Goal: Task Accomplishment & Management: Manage account settings

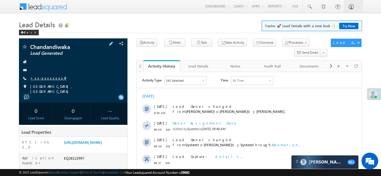
click at [42, 77] on link "+xx-xxxxxxxx47" at bounding box center [48, 78] width 37 height 5
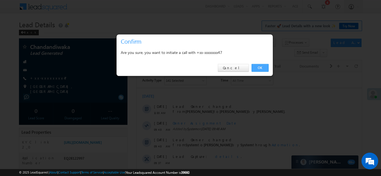
click at [261, 67] on link "OK" at bounding box center [259, 68] width 17 height 8
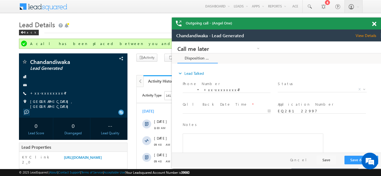
click at [374, 25] on span at bounding box center [374, 24] width 4 height 5
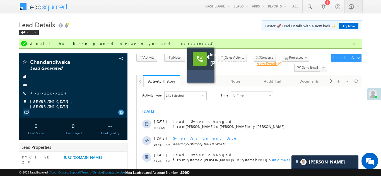
click at [264, 64] on link "View Details open_in_new" at bounding box center [269, 63] width 25 height 5
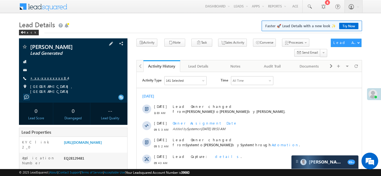
click at [45, 77] on link "+xx-xxxxxxxx84" at bounding box center [49, 78] width 38 height 5
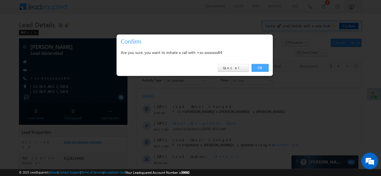
click at [261, 68] on link "OK" at bounding box center [259, 68] width 17 height 8
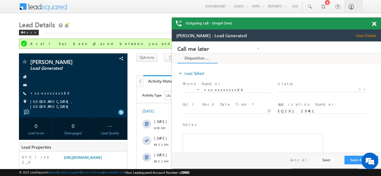
click at [374, 23] on span at bounding box center [374, 24] width 4 height 5
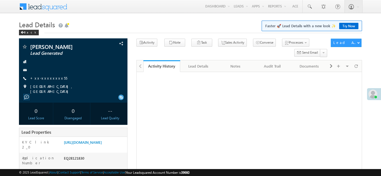
click at [46, 78] on link "+xx-xxxxxxxx55" at bounding box center [48, 78] width 37 height 5
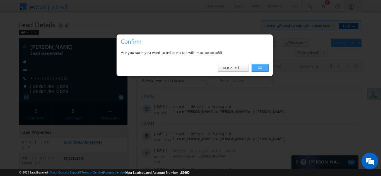
click at [260, 67] on link "OK" at bounding box center [259, 68] width 17 height 8
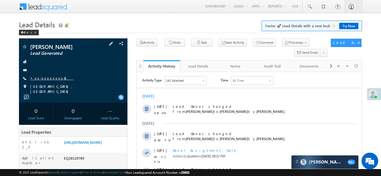
click at [48, 77] on link "+xx-xxxxxxxx41" at bounding box center [51, 78] width 43 height 5
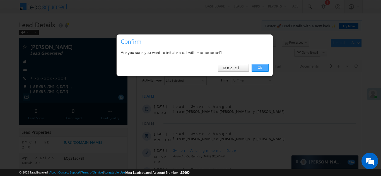
click at [260, 66] on link "OK" at bounding box center [259, 68] width 17 height 8
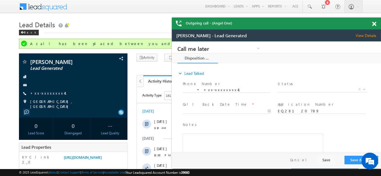
click at [375, 23] on span at bounding box center [374, 24] width 4 height 5
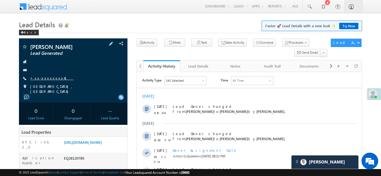
click at [45, 77] on link "+xx-xxxxxxxx41" at bounding box center [51, 78] width 43 height 5
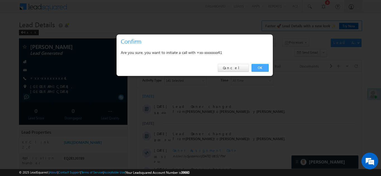
click at [258, 65] on link "OK" at bounding box center [259, 68] width 17 height 8
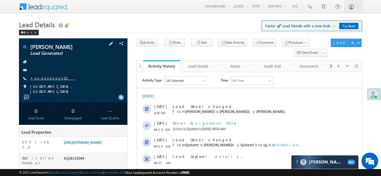
click at [47, 78] on link "+xx-xxxxxxxx31" at bounding box center [52, 78] width 45 height 5
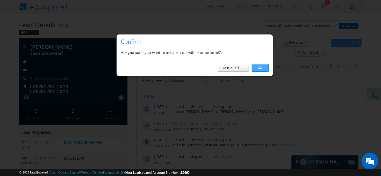
click at [259, 68] on link "OK" at bounding box center [259, 68] width 17 height 8
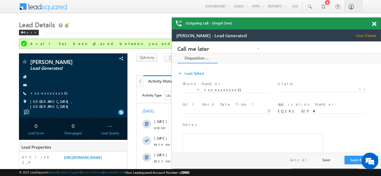
click at [372, 24] on span at bounding box center [374, 24] width 4 height 5
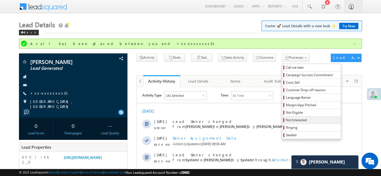
click at [290, 119] on span "Not Interested" at bounding box center [312, 120] width 53 height 5
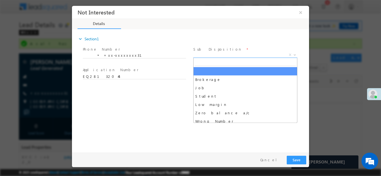
click at [213, 56] on span "X" at bounding box center [245, 55] width 104 height 6
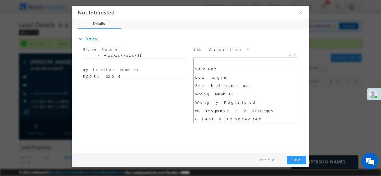
scroll to position [28, 0]
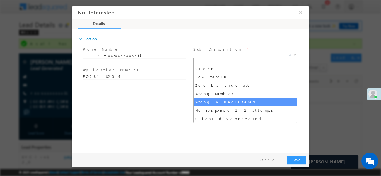
select select "Wrongly Registered"
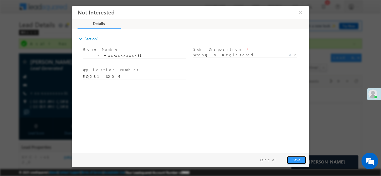
click at [298, 162] on button "Save" at bounding box center [297, 160] width 20 height 9
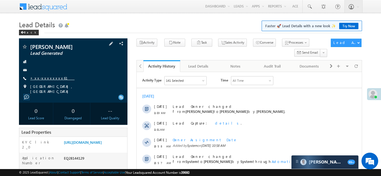
click at [44, 79] on link "+xx-xxxxxxxx61" at bounding box center [52, 78] width 44 height 5
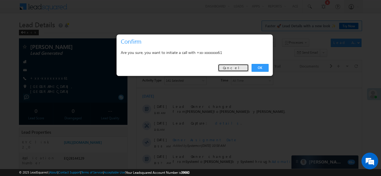
click at [232, 69] on link "Cancel" at bounding box center [233, 68] width 31 height 8
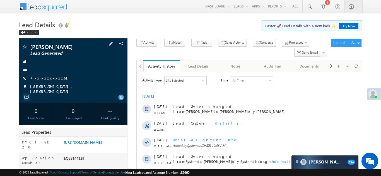
click at [44, 77] on link "+xx-xxxxxxxx61" at bounding box center [52, 78] width 44 height 5
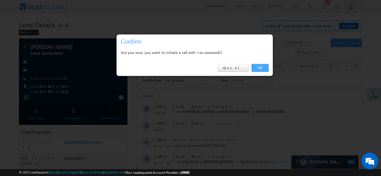
click at [257, 68] on link "OK" at bounding box center [259, 68] width 17 height 8
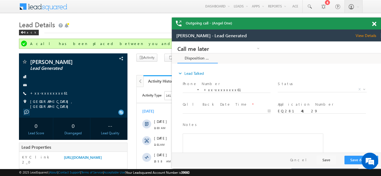
click at [375, 25] on span at bounding box center [374, 24] width 4 height 5
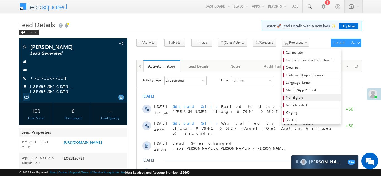
click at [287, 98] on span "Not Eligible" at bounding box center [312, 97] width 53 height 5
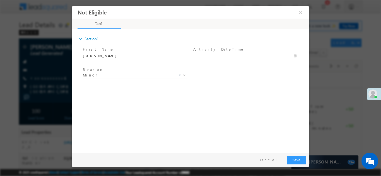
type input "[DATE] 11:30 AM"
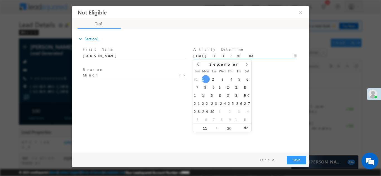
click at [213, 55] on input "[DATE] 11:30 AM" at bounding box center [244, 56] width 103 height 6
click at [269, 91] on div "expand_more Section1 First Name *" at bounding box center [192, 90] width 234 height 120
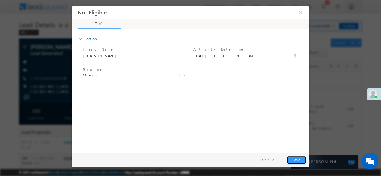
click at [294, 161] on button "Save" at bounding box center [297, 160] width 20 height 9
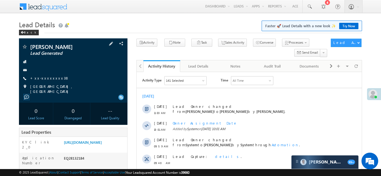
click at [83, 65] on div "Ajit Solanki Lead Generated +xx-xxxxxxxx38" at bounding box center [73, 69] width 103 height 50
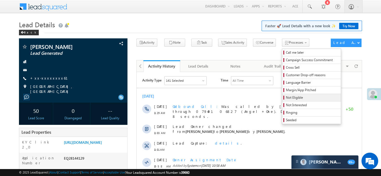
click at [286, 97] on span "Not Eligible" at bounding box center [312, 97] width 53 height 5
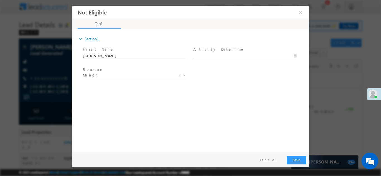
type input "09/01/25 11:35 AM"
click at [237, 55] on body "Not Eligible ×" at bounding box center [190, 78] width 237 height 145
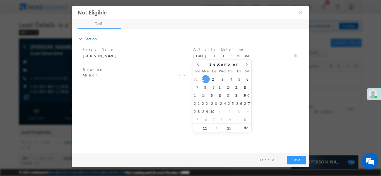
click at [269, 91] on div "expand_more Section1 First Name *" at bounding box center [192, 90] width 234 height 120
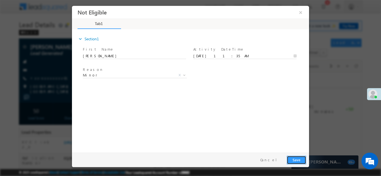
click at [291, 159] on button "Save" at bounding box center [297, 160] width 20 height 9
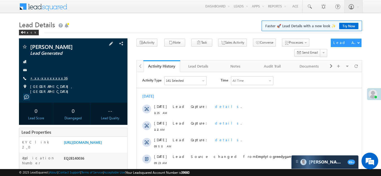
click at [45, 77] on link "+xx-xxxxxxxx36" at bounding box center [48, 78] width 37 height 5
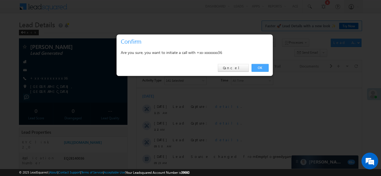
click at [255, 67] on link "OK" at bounding box center [259, 68] width 17 height 8
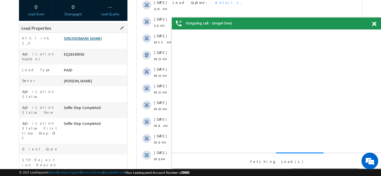
click at [90, 38] on link "https://angelbroking1-pk3em7sa.customui-test.leadsquared.com?leadId=18f365ea-3e…" at bounding box center [83, 38] width 38 height 5
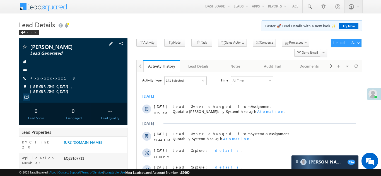
click at [49, 77] on link "+xx-xxxxxxxx13" at bounding box center [52, 78] width 45 height 5
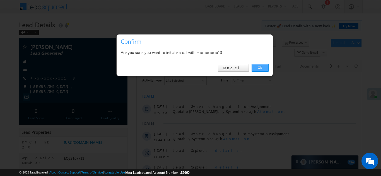
click at [261, 67] on link "OK" at bounding box center [259, 68] width 17 height 8
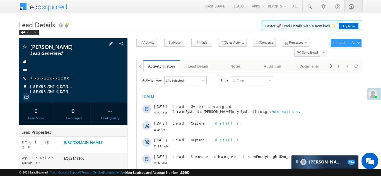
click at [47, 79] on link "+xx-xxxxxxxx80" at bounding box center [51, 78] width 43 height 5
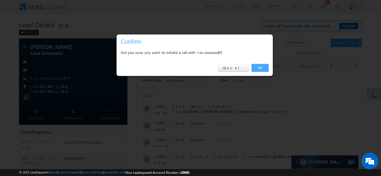
click at [263, 66] on link "OK" at bounding box center [259, 68] width 17 height 8
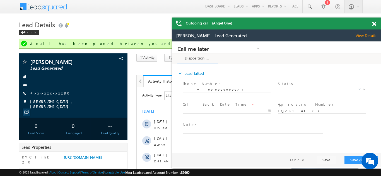
click at [373, 23] on span at bounding box center [374, 24] width 4 height 5
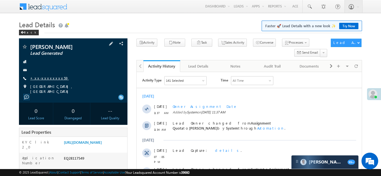
click at [47, 77] on link "+xx-xxxxxxxx59" at bounding box center [49, 78] width 38 height 5
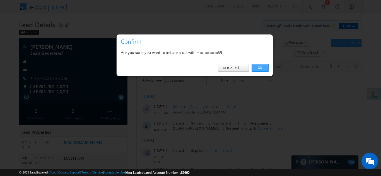
click at [260, 67] on link "OK" at bounding box center [259, 68] width 17 height 8
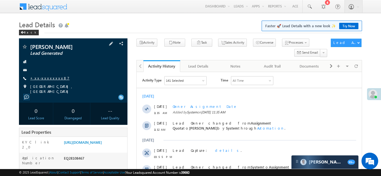
click at [50, 77] on link "+xx-xxxxxxxx87" at bounding box center [49, 78] width 39 height 5
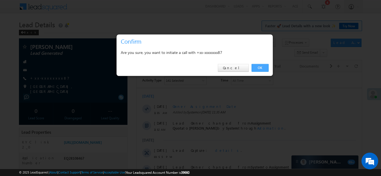
click at [258, 67] on link "OK" at bounding box center [259, 68] width 17 height 8
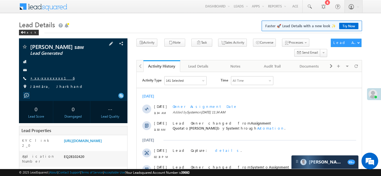
click at [43, 79] on link "+xx-xxxxxxxx16" at bounding box center [52, 78] width 44 height 5
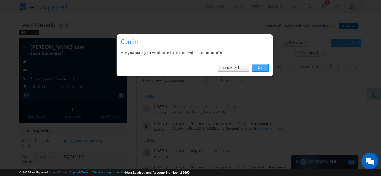
click at [260, 68] on link "OK" at bounding box center [259, 68] width 17 height 8
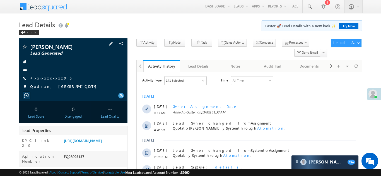
click at [42, 78] on link "+xx-xxxxxxxx05" at bounding box center [50, 78] width 41 height 5
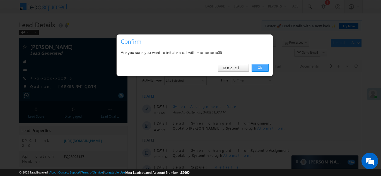
click at [258, 67] on link "OK" at bounding box center [259, 68] width 17 height 8
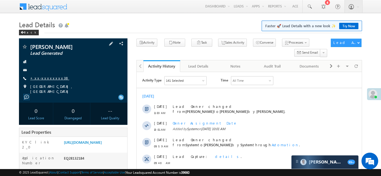
click at [47, 77] on link "+xx-xxxxxxxx38" at bounding box center [49, 78] width 39 height 5
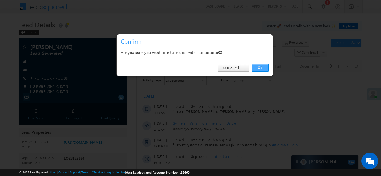
click at [259, 67] on link "OK" at bounding box center [259, 68] width 17 height 8
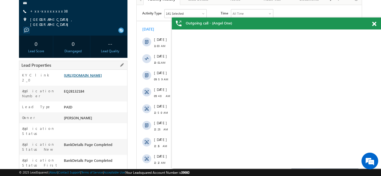
click at [89, 78] on link "https://angelbroking1-pk3em7sa.customui-test.leadsquared.com?leadId=a27b527d-77…" at bounding box center [83, 75] width 38 height 5
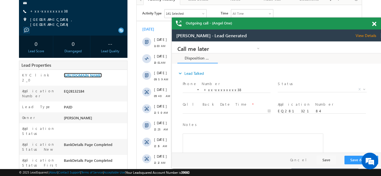
click at [374, 23] on span at bounding box center [374, 24] width 4 height 5
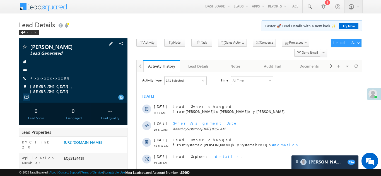
click at [45, 77] on link "+xx-xxxxxxxx88" at bounding box center [50, 78] width 40 height 5
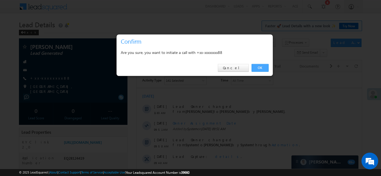
click at [260, 66] on link "OK" at bounding box center [259, 68] width 17 height 8
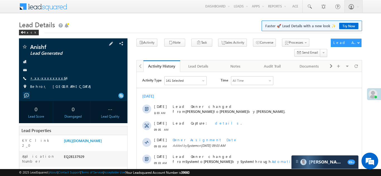
click at [42, 80] on link "+xx-xxxxxxxx64" at bounding box center [48, 78] width 36 height 5
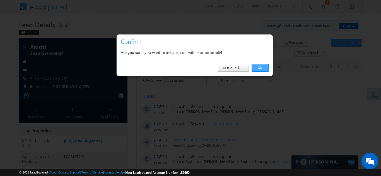
click at [260, 68] on link "OK" at bounding box center [259, 68] width 17 height 8
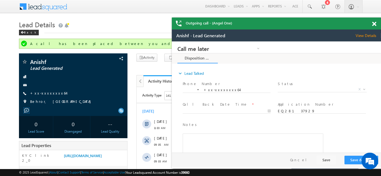
click at [373, 24] on span at bounding box center [374, 24] width 4 height 5
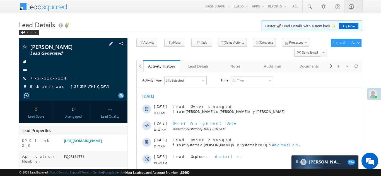
click at [45, 79] on link "+xx-xxxxxxxx41" at bounding box center [51, 78] width 43 height 5
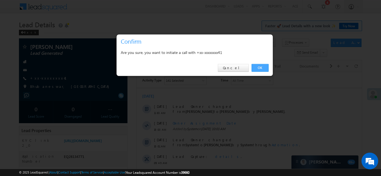
click at [260, 67] on link "OK" at bounding box center [259, 68] width 17 height 8
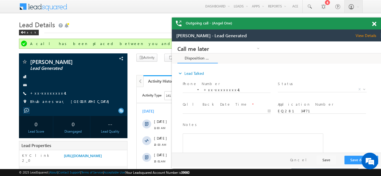
click at [374, 23] on span at bounding box center [374, 24] width 4 height 5
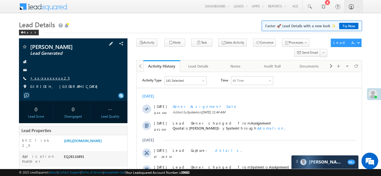
click at [44, 79] on link "+xx-xxxxxxxx25" at bounding box center [49, 78] width 39 height 5
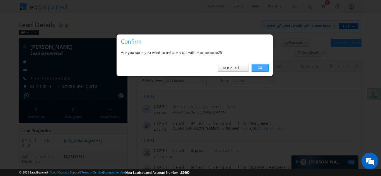
click at [260, 69] on link "OK" at bounding box center [259, 68] width 17 height 8
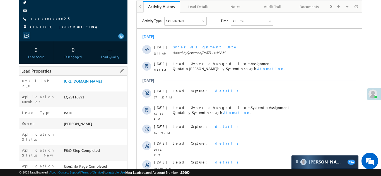
scroll to position [75, 0]
click at [94, 84] on link "https://angelbroking1-pk3em7sa.customui-test.leadsquared.com?leadId=02401d03-10…" at bounding box center [83, 81] width 38 height 5
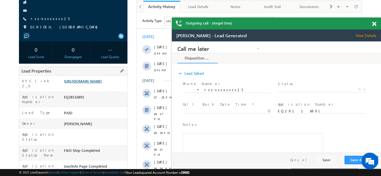
scroll to position [0, 0]
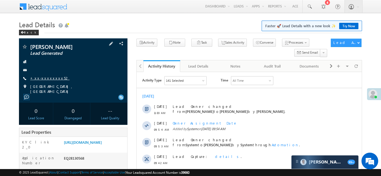
click at [47, 77] on link "+xx-xxxxxxxx52" at bounding box center [49, 78] width 39 height 5
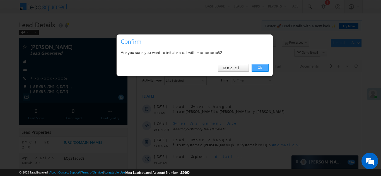
click at [260, 67] on link "OK" at bounding box center [259, 68] width 17 height 8
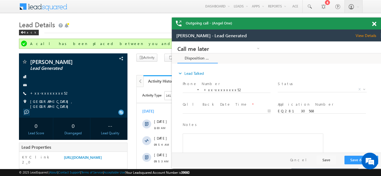
click at [373, 24] on span at bounding box center [374, 24] width 4 height 5
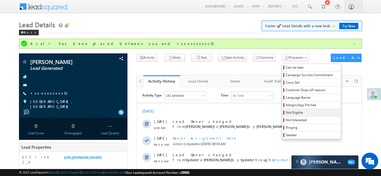
click at [286, 113] on span "Not Eligible" at bounding box center [312, 112] width 53 height 5
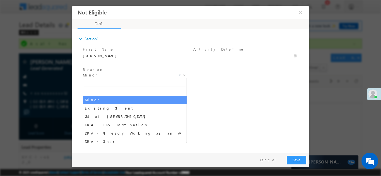
click at [112, 75] on span "Minor" at bounding box center [128, 74] width 91 height 5
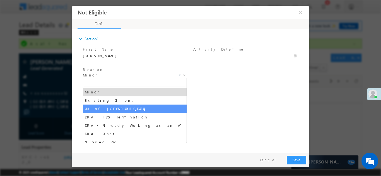
scroll to position [11, 0]
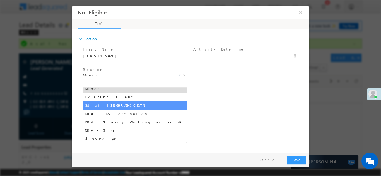
select select "Out of India"
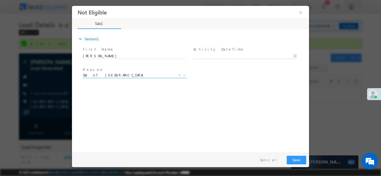
type input "[DATE] 11:56 AM"
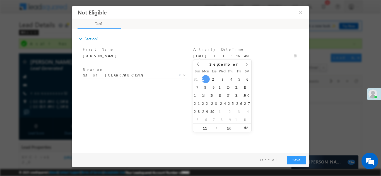
click at [231, 53] on input "[DATE] 11:56 AM" at bounding box center [244, 56] width 103 height 6
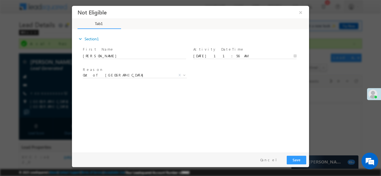
click at [273, 99] on div "expand_more Section1 First Name *" at bounding box center [192, 90] width 234 height 120
click at [300, 158] on button "Save" at bounding box center [297, 160] width 20 height 9
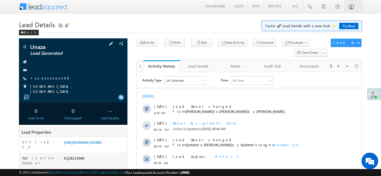
click at [45, 83] on div "Unaza Lead Generated +xx-xxxxxxxx99" at bounding box center [73, 69] width 103 height 50
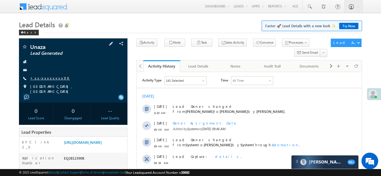
click at [46, 80] on link "+xx-xxxxxxxx99" at bounding box center [50, 78] width 40 height 5
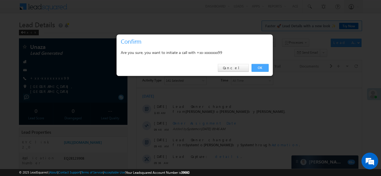
click at [259, 69] on link "OK" at bounding box center [259, 68] width 17 height 8
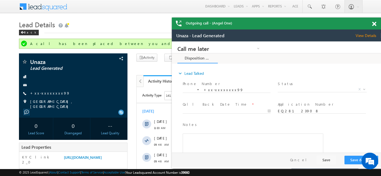
click at [374, 23] on span at bounding box center [374, 24] width 4 height 5
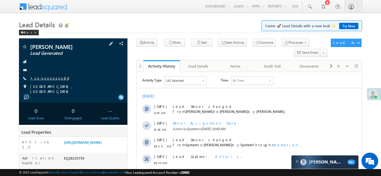
click at [46, 77] on link "+xx-xxxxxxxx86" at bounding box center [49, 78] width 39 height 5
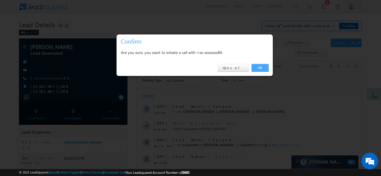
click at [256, 68] on link "OK" at bounding box center [259, 68] width 17 height 8
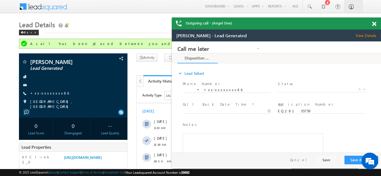
click at [373, 23] on span at bounding box center [374, 24] width 4 height 5
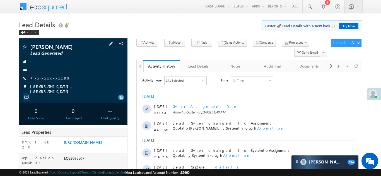
click at [44, 78] on link "+xx-xxxxxxxx89" at bounding box center [50, 78] width 40 height 5
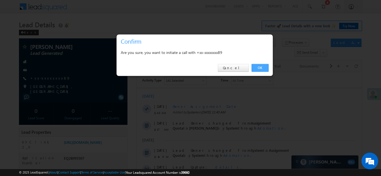
click at [260, 67] on link "OK" at bounding box center [259, 68] width 17 height 8
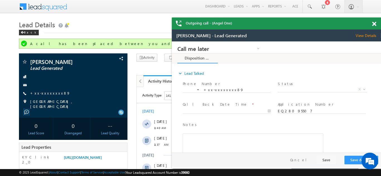
click at [375, 25] on span at bounding box center [374, 24] width 4 height 5
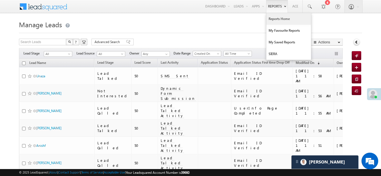
click at [285, 20] on link "Reports Home" at bounding box center [288, 19] width 45 height 12
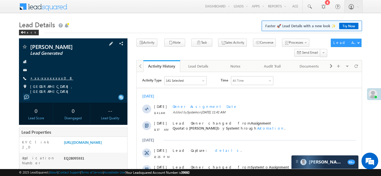
click at [48, 79] on link "+xx-xxxxxxxx08" at bounding box center [51, 78] width 43 height 5
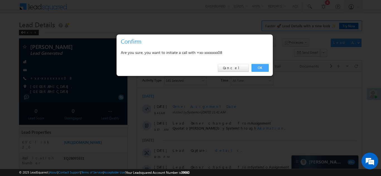
click at [262, 67] on link "OK" at bounding box center [259, 68] width 17 height 8
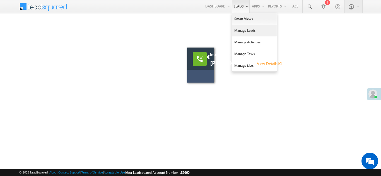
click at [238, 31] on link "Manage Leads" at bounding box center [254, 31] width 45 height 12
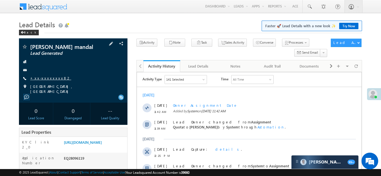
click at [44, 78] on link "+xx-xxxxxxxx82" at bounding box center [50, 78] width 41 height 5
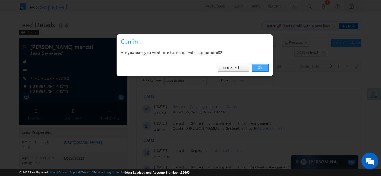
click at [259, 68] on link "OK" at bounding box center [259, 68] width 17 height 8
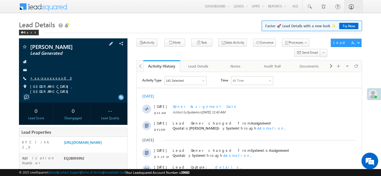
click at [43, 79] on link "+xx-xxxxxxxx03" at bounding box center [51, 78] width 42 height 5
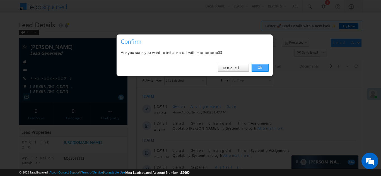
click at [258, 67] on link "OK" at bounding box center [259, 68] width 17 height 8
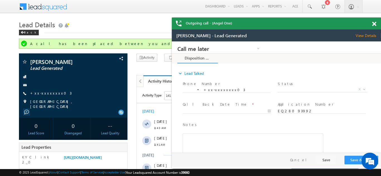
click at [373, 25] on span at bounding box center [374, 24] width 4 height 5
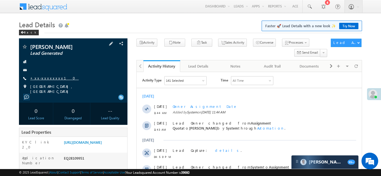
click at [43, 80] on link "+xx-xxxxxxxx10" at bounding box center [54, 78] width 49 height 5
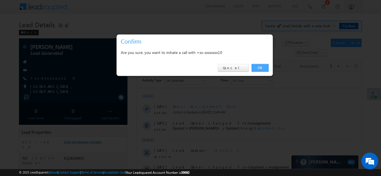
click at [260, 68] on link "OK" at bounding box center [259, 68] width 17 height 8
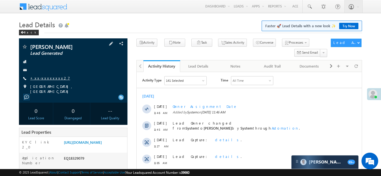
click at [45, 77] on link "+xx-xxxxxxxx27" at bounding box center [50, 78] width 40 height 5
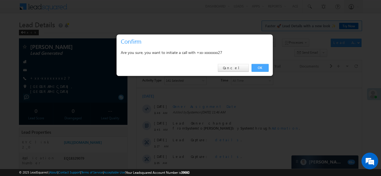
click at [260, 67] on link "OK" at bounding box center [259, 68] width 17 height 8
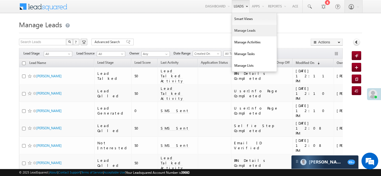
click at [241, 31] on link "Manage Leads" at bounding box center [254, 31] width 45 height 12
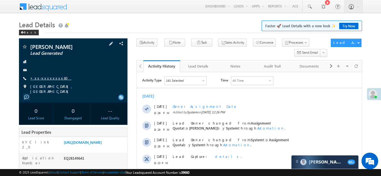
click at [41, 77] on link "+xx-xxxxxxxx60" at bounding box center [50, 78] width 41 height 5
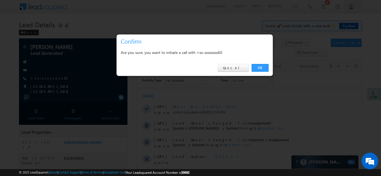
click at [252, 57] on div "Are you sure, you want to initiate a call with +xx-xxxxxxxx60" at bounding box center [195, 53] width 156 height 14
click at [258, 67] on link "OK" at bounding box center [259, 68] width 17 height 8
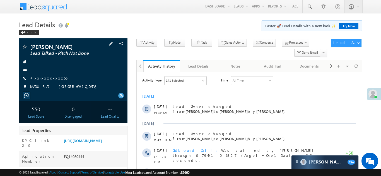
click at [45, 81] on span "+xx-xxxxxxxx56" at bounding box center [48, 79] width 37 height 6
click at [50, 80] on link "+xx-xxxxxxxx56" at bounding box center [48, 78] width 37 height 5
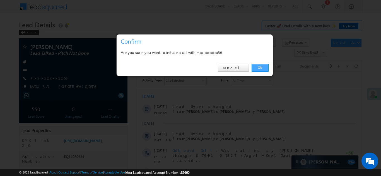
click at [262, 66] on link "OK" at bounding box center [259, 68] width 17 height 8
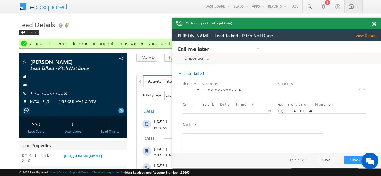
click at [374, 23] on span at bounding box center [374, 24] width 4 height 5
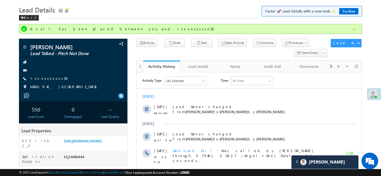
scroll to position [18, 0]
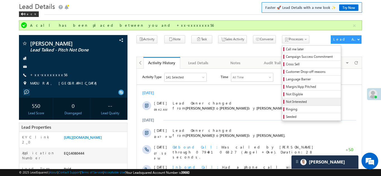
click at [286, 101] on span "Not Interested" at bounding box center [312, 102] width 53 height 5
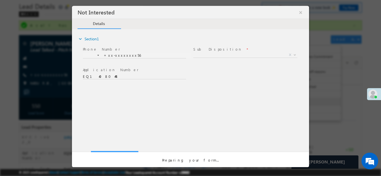
scroll to position [0, 0]
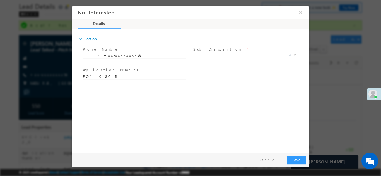
click at [236, 56] on span "X" at bounding box center [245, 55] width 104 height 6
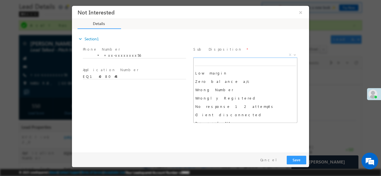
scroll to position [35, 0]
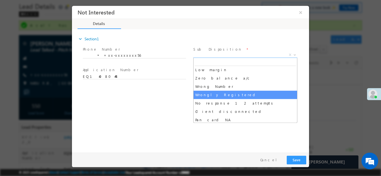
select select "Wrongly Registered"
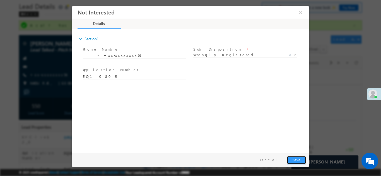
click at [300, 159] on button "Save" at bounding box center [297, 160] width 20 height 9
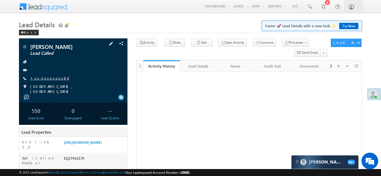
click at [43, 78] on link "+xx-xxxxxxxx86" at bounding box center [49, 78] width 39 height 5
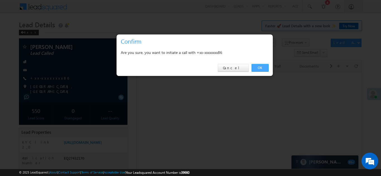
click at [264, 67] on link "OK" at bounding box center [259, 68] width 17 height 8
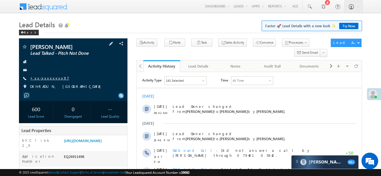
click at [44, 78] on link "+xx-xxxxxxxx97" at bounding box center [49, 78] width 39 height 5
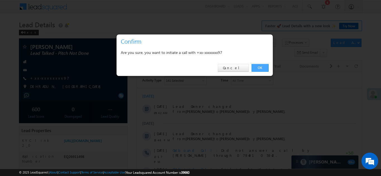
click at [260, 69] on link "OK" at bounding box center [259, 68] width 17 height 8
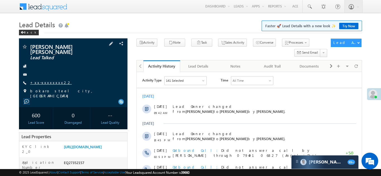
click at [46, 80] on link "+xx-xxxxxxxx22" at bounding box center [51, 82] width 42 height 5
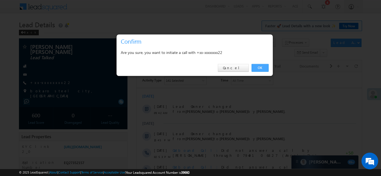
click at [259, 68] on link "OK" at bounding box center [259, 68] width 17 height 8
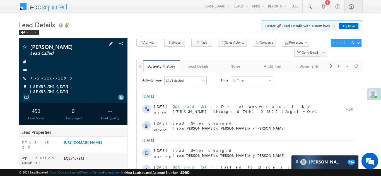
click at [49, 78] on link "+xx-xxxxxxxx00" at bounding box center [52, 78] width 45 height 5
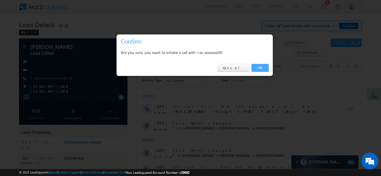
click at [257, 69] on link "OK" at bounding box center [259, 68] width 17 height 8
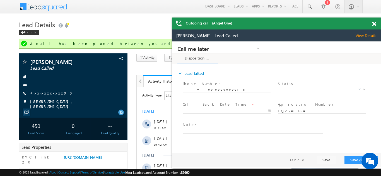
click at [373, 24] on span at bounding box center [374, 24] width 4 height 5
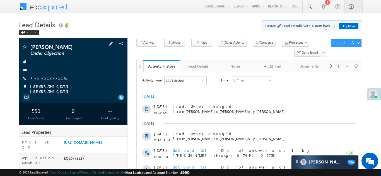
click at [43, 78] on link "+xx-xxxxxxxx68" at bounding box center [49, 78] width 39 height 5
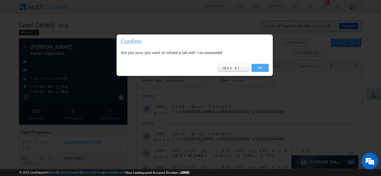
click at [258, 68] on link "OK" at bounding box center [259, 68] width 17 height 8
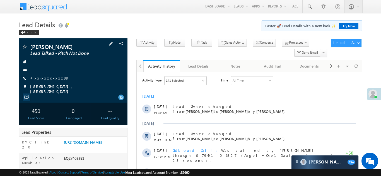
click at [45, 79] on link "+xx-xxxxxxxx38" at bounding box center [49, 78] width 39 height 5
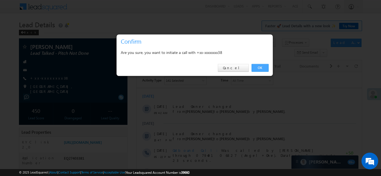
click at [261, 69] on link "OK" at bounding box center [259, 68] width 17 height 8
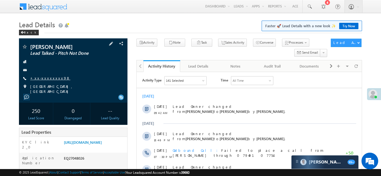
click at [45, 77] on link "+xx-xxxxxxxx98" at bounding box center [50, 78] width 40 height 5
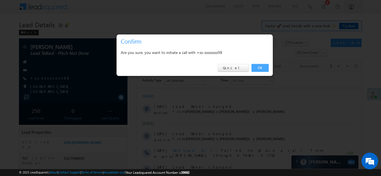
click at [262, 67] on link "OK" at bounding box center [259, 68] width 17 height 8
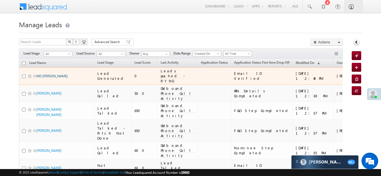
click at [50, 77] on link "MD [PERSON_NAME]" at bounding box center [51, 76] width 31 height 4
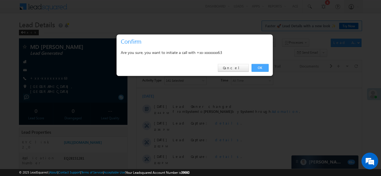
click at [259, 67] on link "OK" at bounding box center [259, 68] width 17 height 8
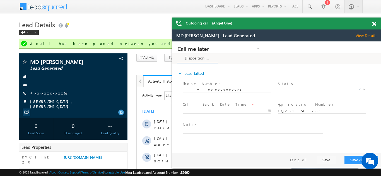
click at [376, 22] on span at bounding box center [374, 24] width 4 height 5
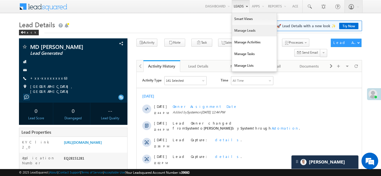
click at [245, 32] on link "Manage Leads" at bounding box center [254, 31] width 45 height 12
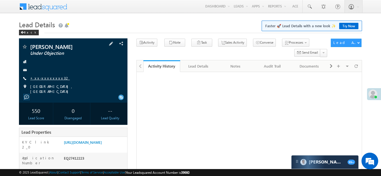
click at [43, 76] on link "+xx-xxxxxxxx32" at bounding box center [50, 78] width 40 height 5
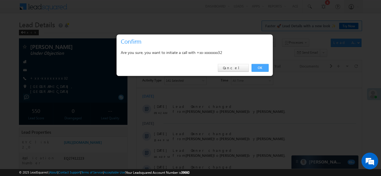
click at [260, 67] on link "OK" at bounding box center [259, 68] width 17 height 8
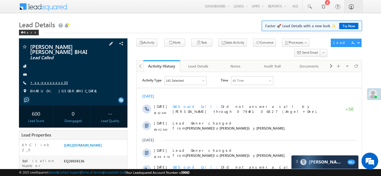
click at [45, 83] on link "+xx-xxxxxxxx33" at bounding box center [49, 82] width 38 height 5
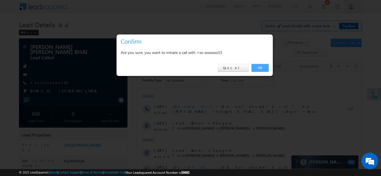
click at [259, 70] on link "OK" at bounding box center [259, 68] width 17 height 8
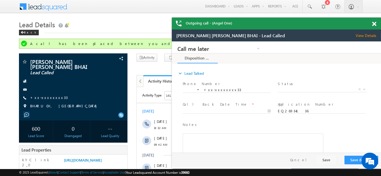
click at [374, 24] on span at bounding box center [374, 24] width 4 height 5
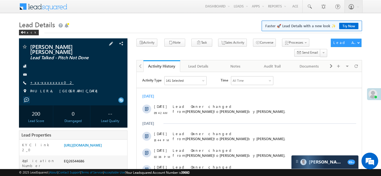
click at [46, 80] on link "+xx-xxxxxxxx02" at bounding box center [51, 82] width 43 height 5
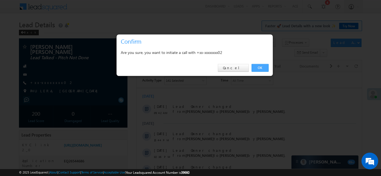
click at [258, 66] on link "OK" at bounding box center [259, 68] width 17 height 8
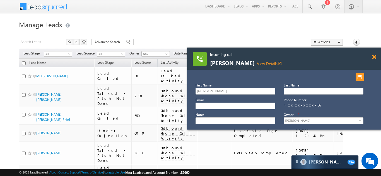
click at [373, 56] on span at bounding box center [374, 57] width 4 height 5
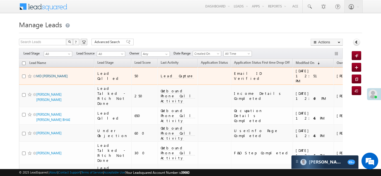
click at [48, 74] on link "MD [PERSON_NAME]" at bounding box center [51, 76] width 31 height 4
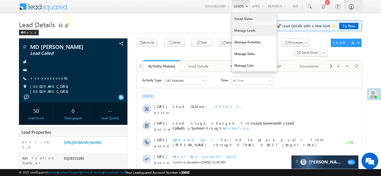
click at [240, 30] on link "Manage Leads" at bounding box center [254, 31] width 45 height 12
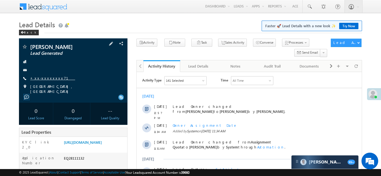
click at [49, 77] on link "+xx-xxxxxxxx71" at bounding box center [52, 78] width 45 height 5
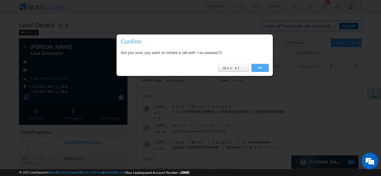
click at [256, 67] on link "OK" at bounding box center [259, 68] width 17 height 8
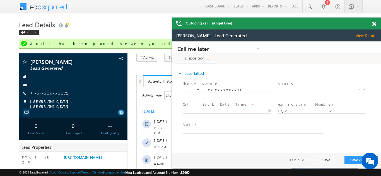
click at [372, 25] on span at bounding box center [374, 24] width 4 height 5
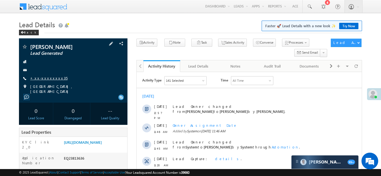
click at [45, 80] on link "+xx-xxxxxxxx35" at bounding box center [48, 78] width 37 height 5
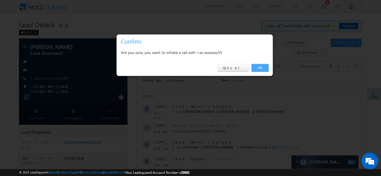
click at [258, 67] on link "OK" at bounding box center [259, 68] width 17 height 8
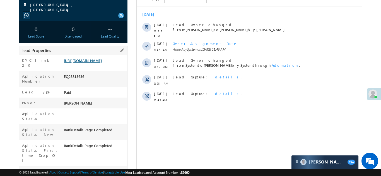
scroll to position [112, 0]
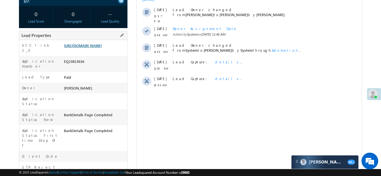
click at [87, 47] on link "https://angelbroking1-pk3em7sa.customui-test.leadsquared.com?leadId=104ca3d4-2c…" at bounding box center [83, 45] width 38 height 5
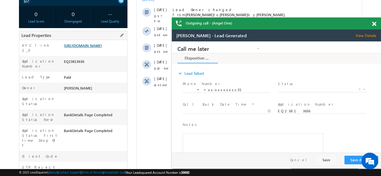
scroll to position [0, 0]
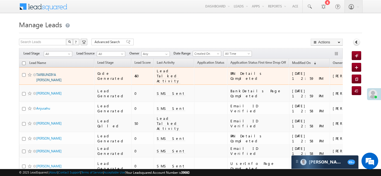
click at [50, 74] on link "TARBUNDIYA [PERSON_NAME]" at bounding box center [48, 77] width 25 height 9
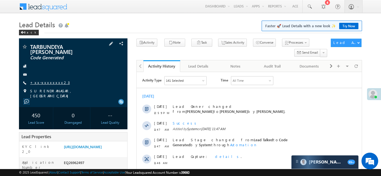
click at [47, 81] on link "+xx-xxxxxxxx23" at bounding box center [50, 82] width 40 height 5
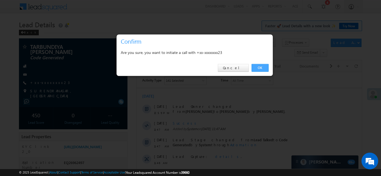
click at [259, 67] on link "OK" at bounding box center [259, 68] width 17 height 8
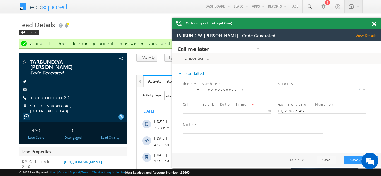
click at [375, 25] on span at bounding box center [374, 24] width 4 height 5
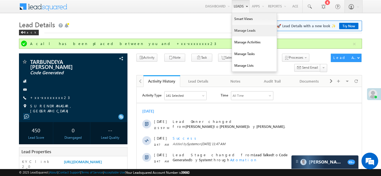
click at [241, 31] on link "Manage Leads" at bounding box center [254, 31] width 45 height 12
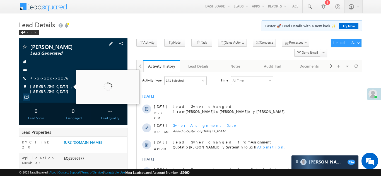
click at [48, 78] on link "+xx-xxxxxxxx76" at bounding box center [49, 78] width 38 height 5
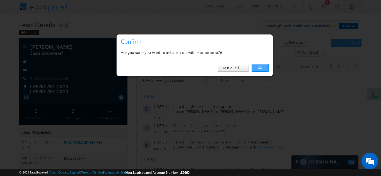
click at [261, 68] on link "OK" at bounding box center [259, 68] width 17 height 8
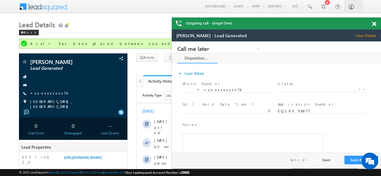
click at [374, 24] on span at bounding box center [374, 24] width 4 height 5
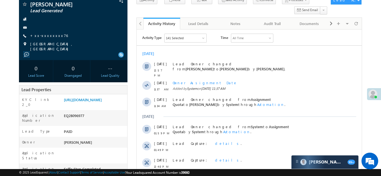
scroll to position [64, 0]
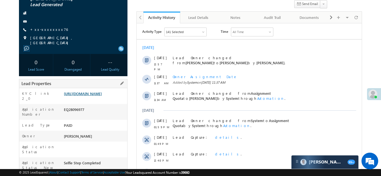
click at [90, 95] on link "https://angelbroking1-pk3em7sa.customui-test.leadsquared.com?leadId=1a83aa07-1a…" at bounding box center [83, 93] width 38 height 5
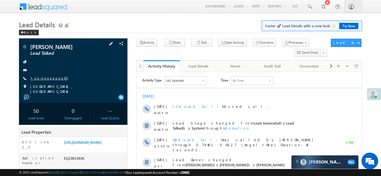
click at [41, 79] on link "+xx-xxxxxxxx35" at bounding box center [48, 78] width 37 height 5
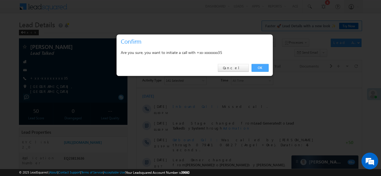
click at [260, 67] on link "OK" at bounding box center [259, 68] width 17 height 8
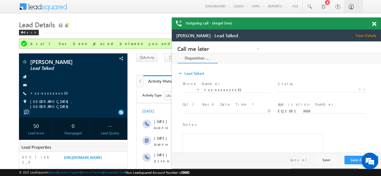
click at [374, 26] on span at bounding box center [374, 24] width 4 height 5
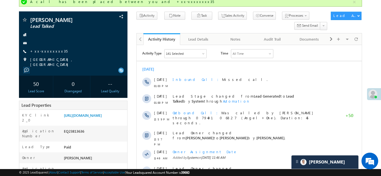
scroll to position [78, 0]
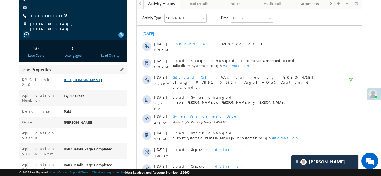
click at [92, 80] on link "https://angelbroking1-pk3em7sa.customui-test.leadsquared.com?leadId=104ca3d4-2c…" at bounding box center [83, 79] width 38 height 5
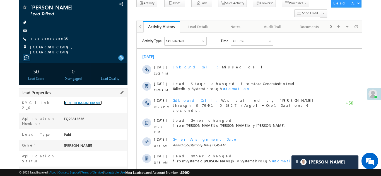
scroll to position [0, 0]
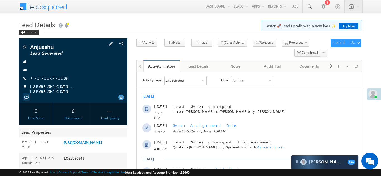
click at [37, 78] on link "+xx-xxxxxxxx39" at bounding box center [49, 78] width 39 height 5
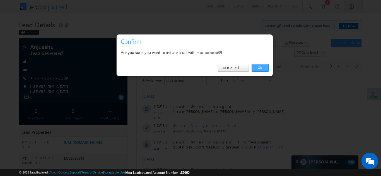
click at [255, 68] on link "OK" at bounding box center [259, 68] width 17 height 8
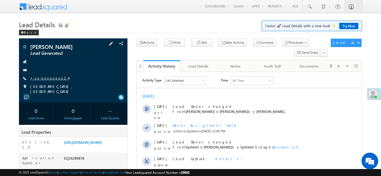
click at [45, 77] on link "+xx-xxxxxxxx24" at bounding box center [49, 78] width 38 height 5
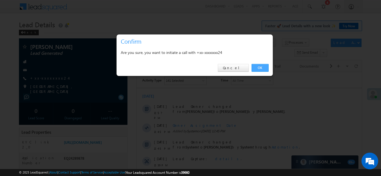
click at [259, 66] on link "OK" at bounding box center [259, 68] width 17 height 8
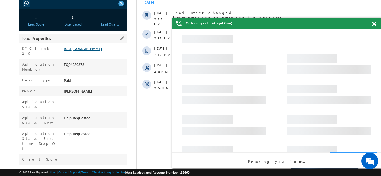
click at [92, 51] on link "https://angelbroking1-pk3em7sa.customui-test.leadsquared.com?leadId=2777bf08-b7…" at bounding box center [83, 48] width 38 height 5
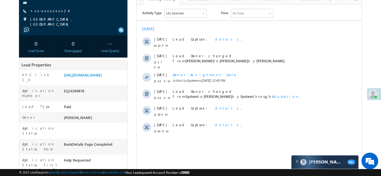
scroll to position [71, 0]
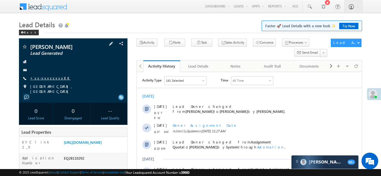
click at [42, 77] on link "+xx-xxxxxxxx88" at bounding box center [50, 78] width 40 height 5
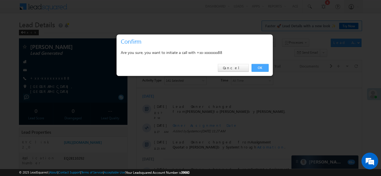
click at [257, 67] on link "OK" at bounding box center [259, 68] width 17 height 8
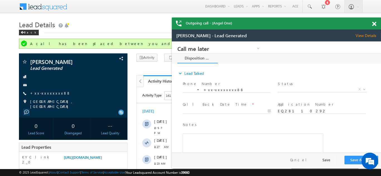
click at [373, 25] on span at bounding box center [374, 24] width 4 height 5
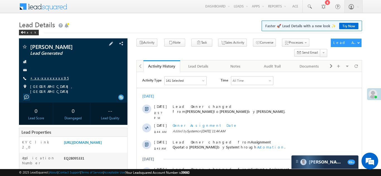
click at [48, 78] on link "+xx-xxxxxxxx95" at bounding box center [49, 78] width 38 height 5
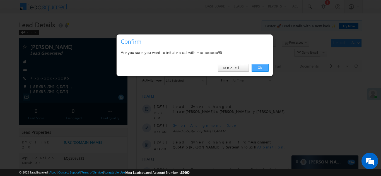
click at [259, 67] on link "OK" at bounding box center [259, 68] width 17 height 8
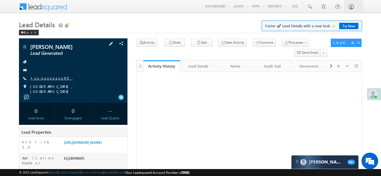
click at [40, 78] on link "+xx-xxxxxxxx90" at bounding box center [51, 78] width 43 height 5
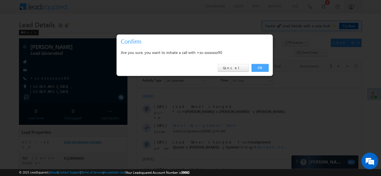
click at [257, 66] on link "OK" at bounding box center [259, 68] width 17 height 8
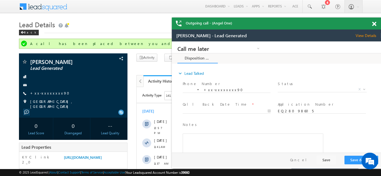
click at [375, 23] on span at bounding box center [374, 24] width 4 height 5
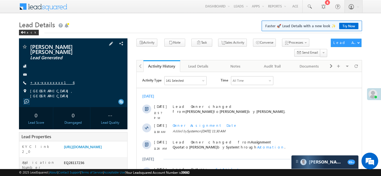
click at [44, 82] on link "+xx-xxxxxxxx16" at bounding box center [52, 82] width 44 height 5
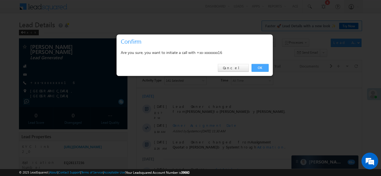
click at [261, 67] on link "OK" at bounding box center [259, 68] width 17 height 8
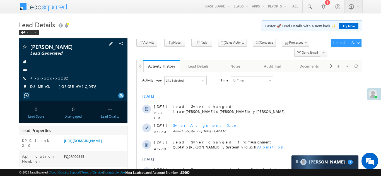
click at [47, 76] on link "+xx-xxxxxxxx32" at bounding box center [50, 78] width 40 height 5
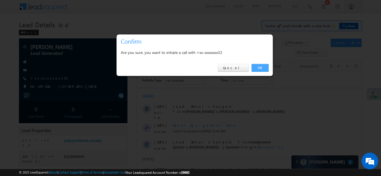
click at [256, 69] on link "OK" at bounding box center [259, 68] width 17 height 8
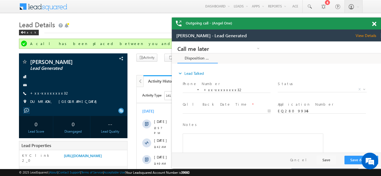
click at [374, 24] on span at bounding box center [374, 24] width 4 height 5
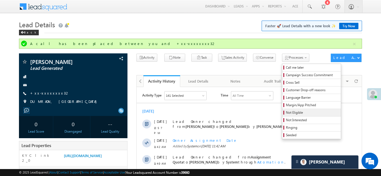
click at [286, 112] on span "Not Eligible" at bounding box center [312, 112] width 53 height 5
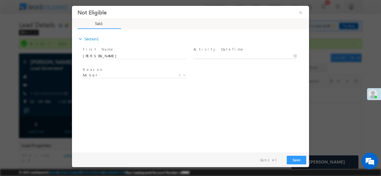
type input "09/01/25 1:56 PM"
click at [226, 57] on input "09/01/25 1:56 PM" at bounding box center [244, 56] width 103 height 6
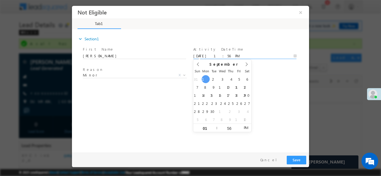
click at [267, 83] on div "Reason * Minor Existing Client Out of India DRA - FDS Termination DRA - Already…" at bounding box center [195, 76] width 227 height 21
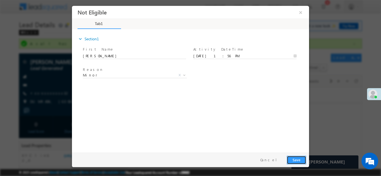
click at [294, 160] on button "Save" at bounding box center [297, 160] width 20 height 9
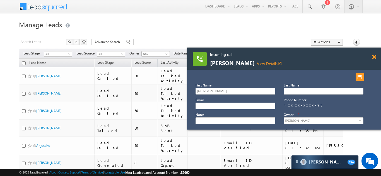
click at [374, 57] on span at bounding box center [374, 57] width 4 height 5
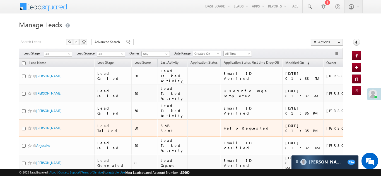
click at [190, 120] on td at bounding box center [203, 129] width 33 height 18
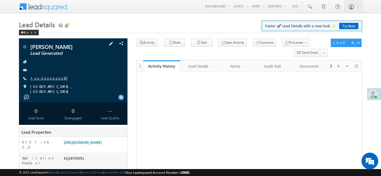
click at [49, 77] on link "+xx-xxxxxxxx67" at bounding box center [49, 78] width 38 height 5
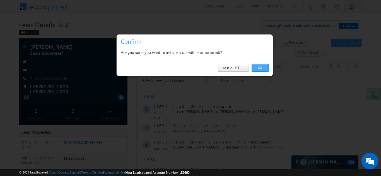
click at [260, 68] on link "OK" at bounding box center [259, 68] width 17 height 8
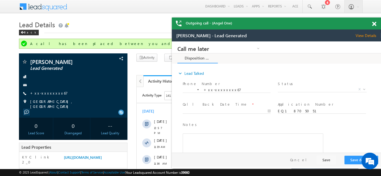
click at [373, 24] on span at bounding box center [374, 24] width 4 height 5
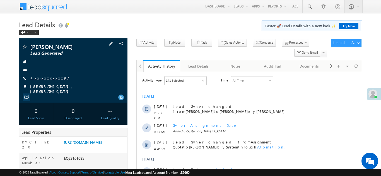
click at [45, 81] on link "+xx-xxxxxxxx97" at bounding box center [49, 78] width 39 height 5
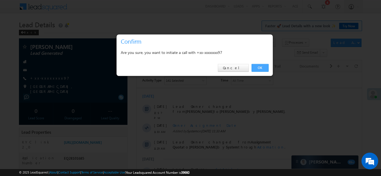
click at [260, 68] on link "OK" at bounding box center [259, 68] width 17 height 8
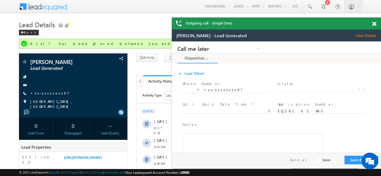
click at [374, 20] on div at bounding box center [377, 23] width 8 height 11
click at [374, 22] on span at bounding box center [374, 24] width 4 height 5
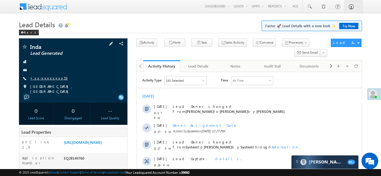
click at [48, 77] on link "+xx-xxxxxxxx53" at bounding box center [48, 78] width 37 height 5
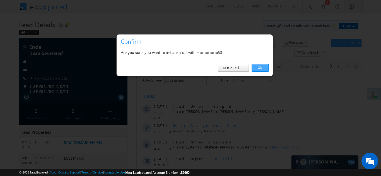
click at [259, 67] on link "OK" at bounding box center [259, 68] width 17 height 8
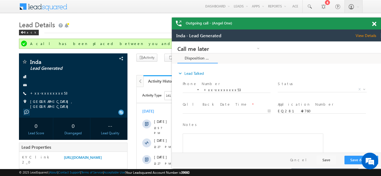
click at [374, 25] on span at bounding box center [374, 24] width 4 height 5
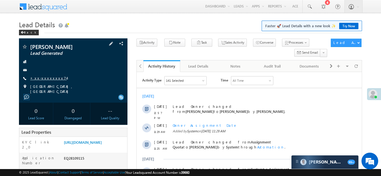
click at [44, 76] on link "+xx-xxxxxxxx74" at bounding box center [48, 78] width 37 height 5
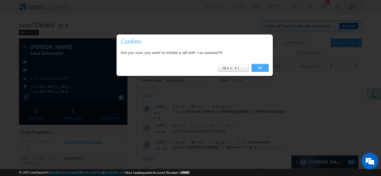
click at [258, 70] on link "OK" at bounding box center [259, 68] width 17 height 8
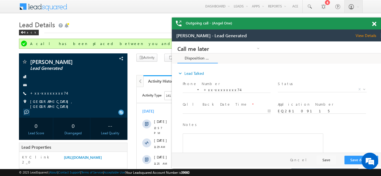
click at [373, 24] on span at bounding box center [374, 24] width 4 height 5
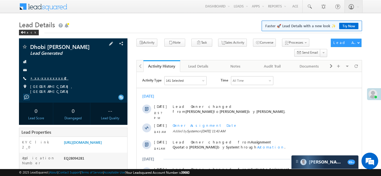
click at [44, 77] on link "+xx-xxxxxxxx42" at bounding box center [49, 78] width 38 height 5
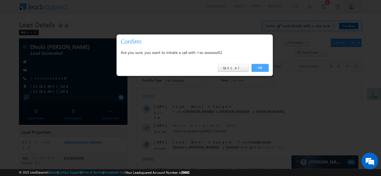
click at [258, 69] on link "OK" at bounding box center [259, 68] width 17 height 8
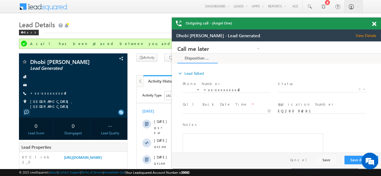
click at [374, 25] on span at bounding box center [374, 24] width 4 height 5
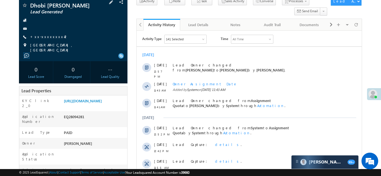
scroll to position [72, 0]
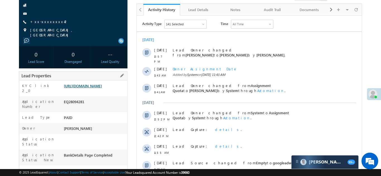
click at [94, 88] on link "https://angelbroking1-pk3em7sa.customui-test.leadsquared.com?leadId=b9482a65-5c…" at bounding box center [83, 86] width 38 height 5
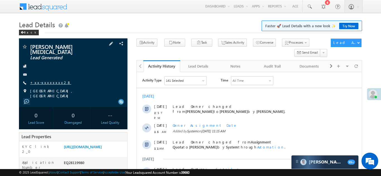
click at [44, 80] on link "+xx-xxxxxxxx28" at bounding box center [50, 82] width 41 height 5
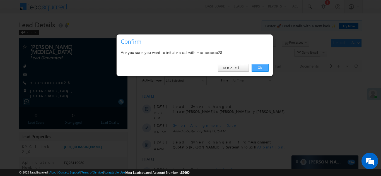
click at [259, 67] on link "OK" at bounding box center [259, 68] width 17 height 8
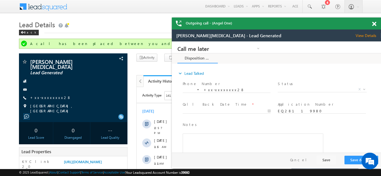
click at [373, 23] on span at bounding box center [374, 24] width 4 height 5
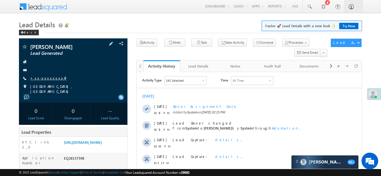
click at [42, 80] on link "+xx-xxxxxxxx47" at bounding box center [48, 78] width 37 height 5
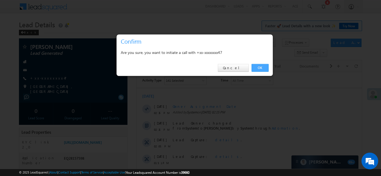
click at [261, 69] on link "OK" at bounding box center [259, 68] width 17 height 8
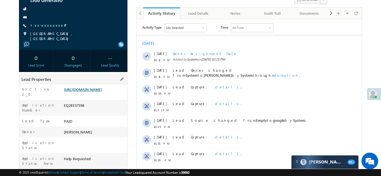
scroll to position [83, 0]
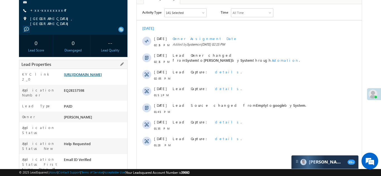
click at [94, 76] on link "https://angelbroking1-pk3em7sa.customui-test.leadsquared.com?leadId=1fc6a3c5-1a…" at bounding box center [83, 74] width 38 height 5
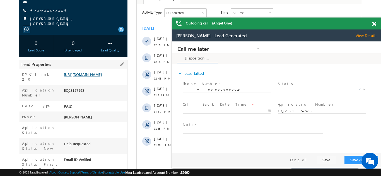
scroll to position [0, 0]
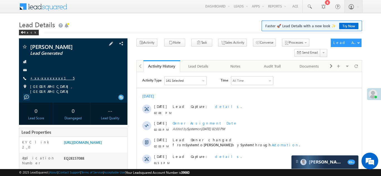
click at [43, 78] on link "+xx-xxxxxxxx15" at bounding box center [52, 78] width 44 height 5
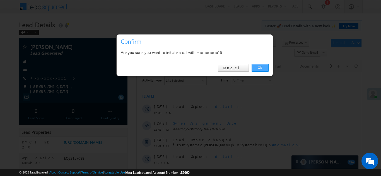
click at [260, 68] on link "OK" at bounding box center [259, 68] width 17 height 8
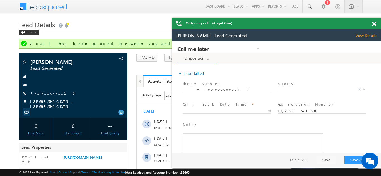
click at [373, 23] on span at bounding box center [374, 24] width 4 height 5
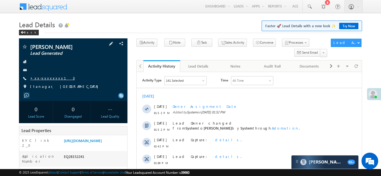
click at [46, 78] on link "+xx-xxxxxxxx13" at bounding box center [52, 78] width 45 height 5
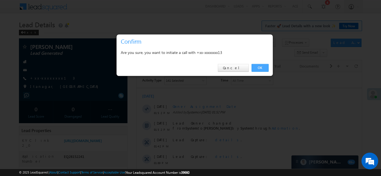
click at [256, 67] on link "OK" at bounding box center [259, 68] width 17 height 8
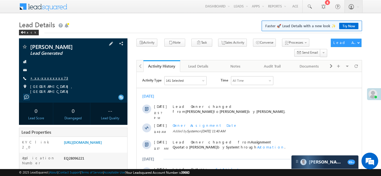
click at [43, 78] on link "+xx-xxxxxxxx73" at bounding box center [49, 78] width 38 height 5
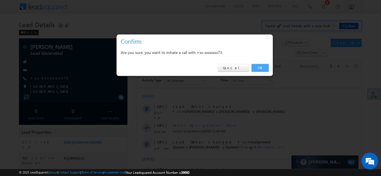
click at [258, 67] on link "OK" at bounding box center [259, 68] width 17 height 8
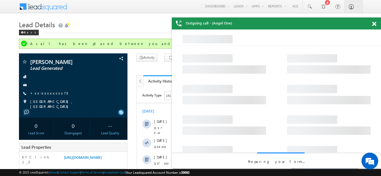
click at [374, 23] on span at bounding box center [374, 24] width 4 height 5
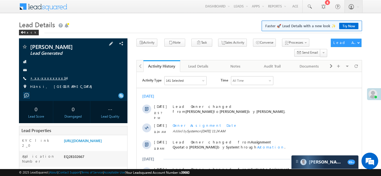
click at [43, 79] on link "+xx-xxxxxxxx34" at bounding box center [48, 78] width 36 height 5
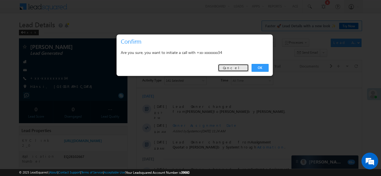
click at [239, 68] on link "Cancel" at bounding box center [233, 68] width 31 height 8
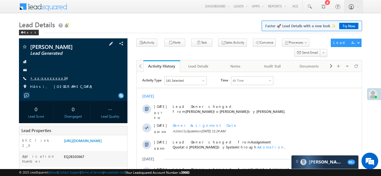
click at [46, 77] on link "+xx-xxxxxxxx34" at bounding box center [48, 78] width 36 height 5
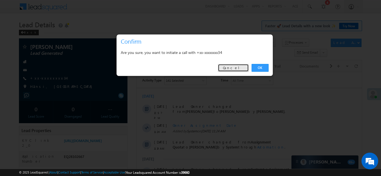
click at [238, 70] on link "Cancel" at bounding box center [233, 68] width 31 height 8
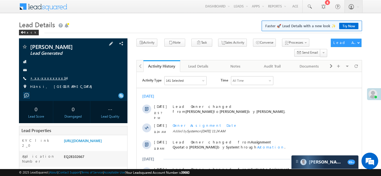
click at [45, 77] on link "+xx-xxxxxxxx34" at bounding box center [48, 78] width 36 height 5
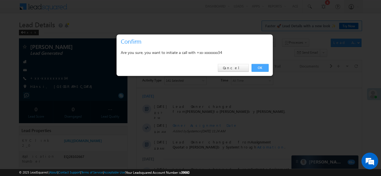
click at [260, 67] on link "OK" at bounding box center [259, 68] width 17 height 8
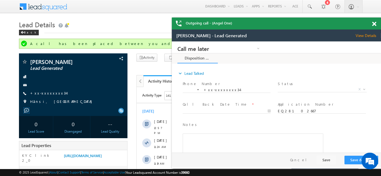
click at [374, 23] on span at bounding box center [374, 24] width 4 height 5
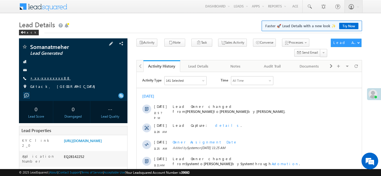
click at [44, 80] on link "+xx-xxxxxxxx88" at bounding box center [50, 78] width 40 height 5
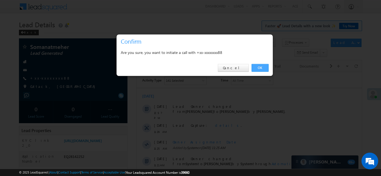
click at [261, 67] on link "OK" at bounding box center [259, 68] width 17 height 8
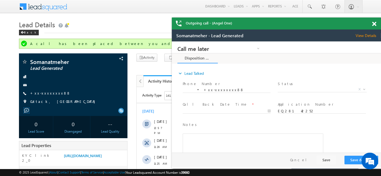
click at [374, 23] on span at bounding box center [374, 24] width 4 height 5
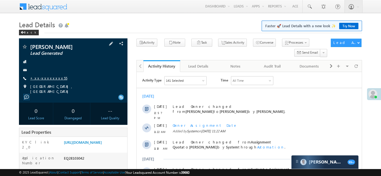
click at [47, 78] on link "+xx-xxxxxxxx55" at bounding box center [48, 78] width 37 height 5
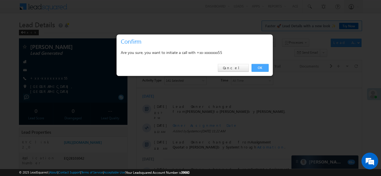
click at [258, 68] on link "OK" at bounding box center [259, 68] width 17 height 8
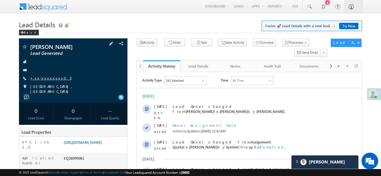
click at [42, 77] on link "+xx-xxxxxxxx05" at bounding box center [50, 78] width 41 height 5
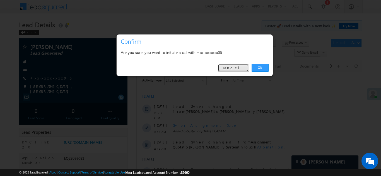
click at [237, 68] on link "Cancel" at bounding box center [233, 68] width 31 height 8
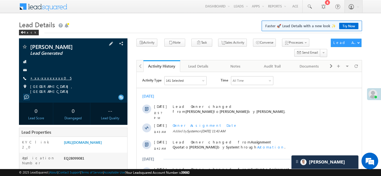
click at [44, 80] on link "+xx-xxxxxxxx05" at bounding box center [50, 78] width 41 height 5
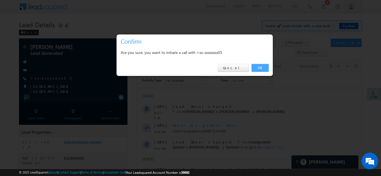
click at [258, 67] on link "OK" at bounding box center [259, 68] width 17 height 8
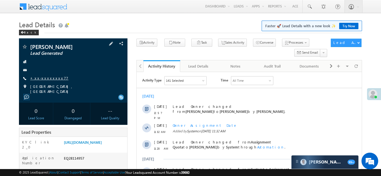
click at [49, 78] on link "+xx-xxxxxxxx77" at bounding box center [49, 78] width 38 height 5
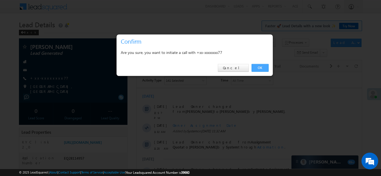
click at [257, 66] on link "OK" at bounding box center [259, 68] width 17 height 8
